Goal: Navigation & Orientation: Find specific page/section

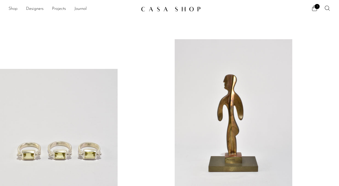
click at [13, 8] on link "Shop" at bounding box center [12, 9] width 9 height 7
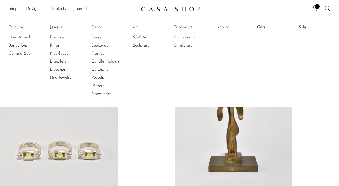
click at [225, 26] on link "Library" at bounding box center [236, 27] width 40 height 6
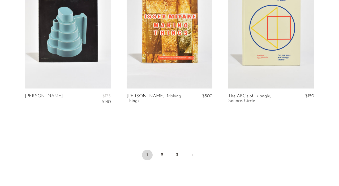
scroll to position [1710, 0]
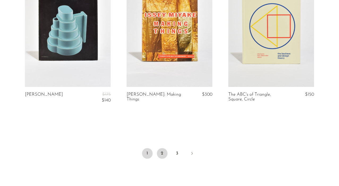
click at [162, 150] on link "2" at bounding box center [162, 153] width 11 height 11
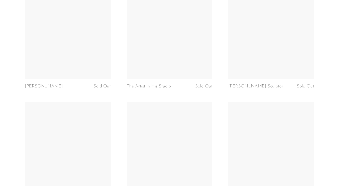
scroll to position [1735, 0]
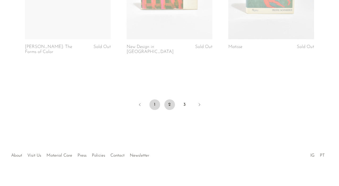
click at [157, 100] on link "1" at bounding box center [154, 105] width 11 height 11
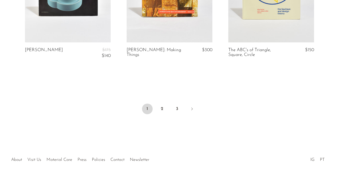
scroll to position [1755, 0]
click at [164, 106] on link "2" at bounding box center [162, 109] width 11 height 11
